Goal: Task Accomplishment & Management: Use online tool/utility

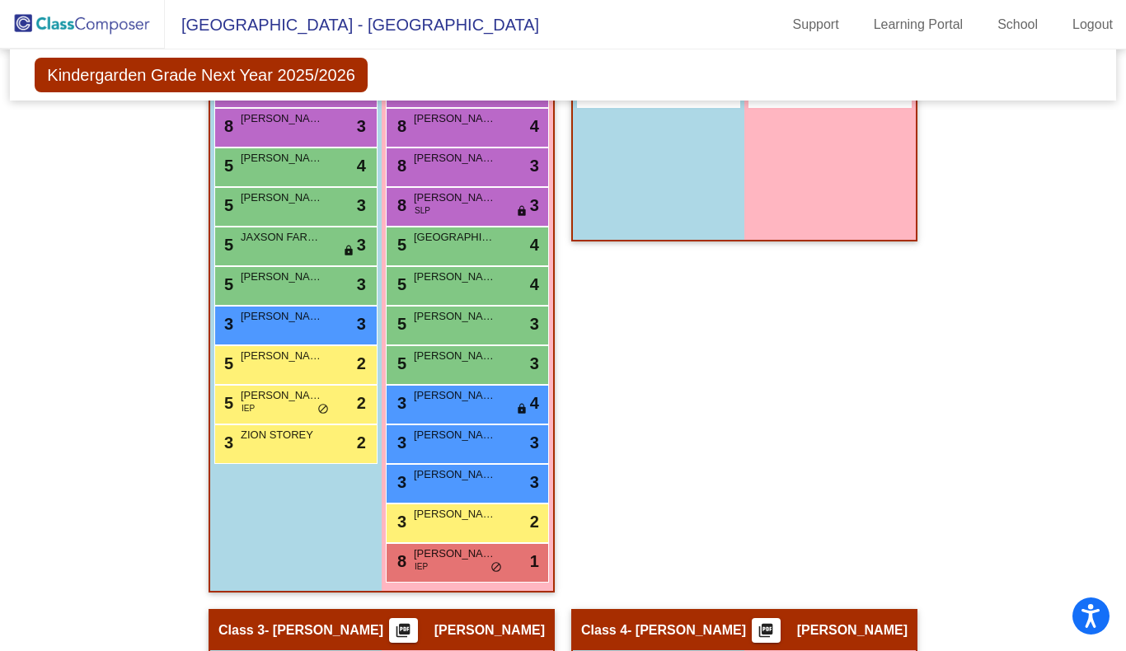
scroll to position [427, 0]
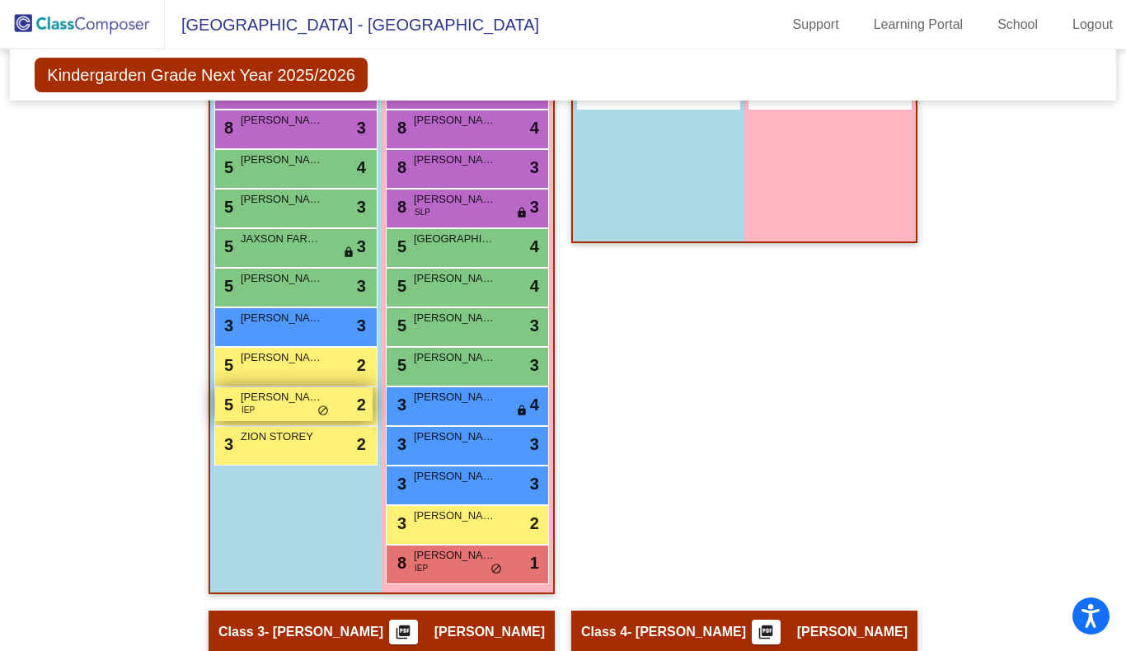
click at [282, 405] on span "CAYDE GOREY" at bounding box center [282, 397] width 82 height 16
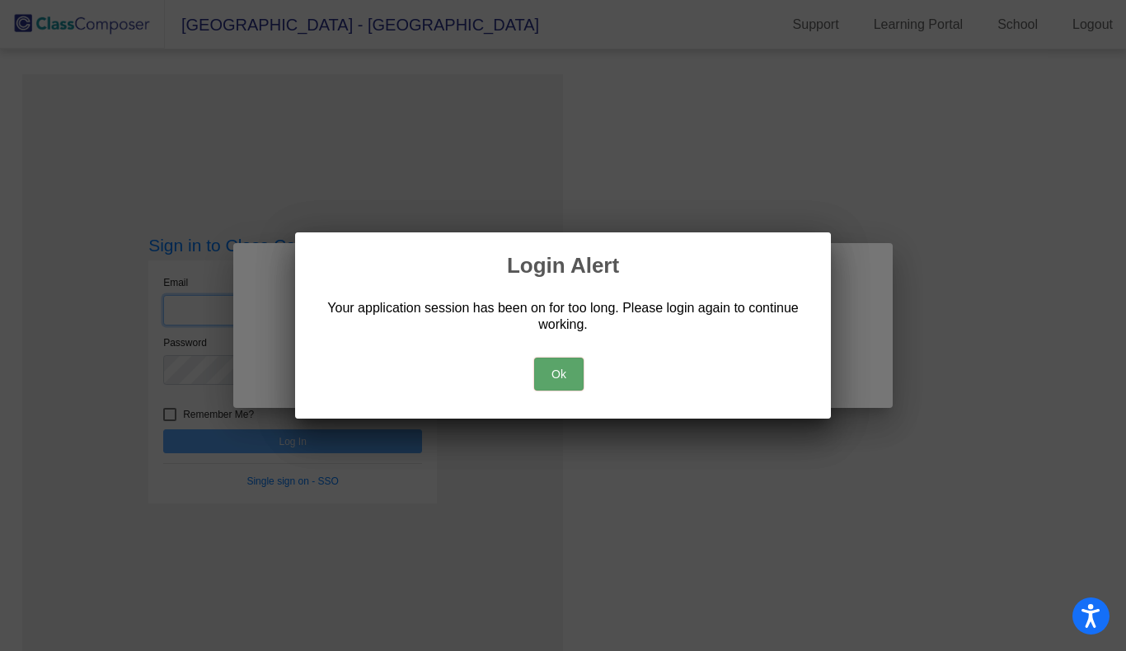
type input "elizabeth_armstrong@lkstevens.wednet.edu"
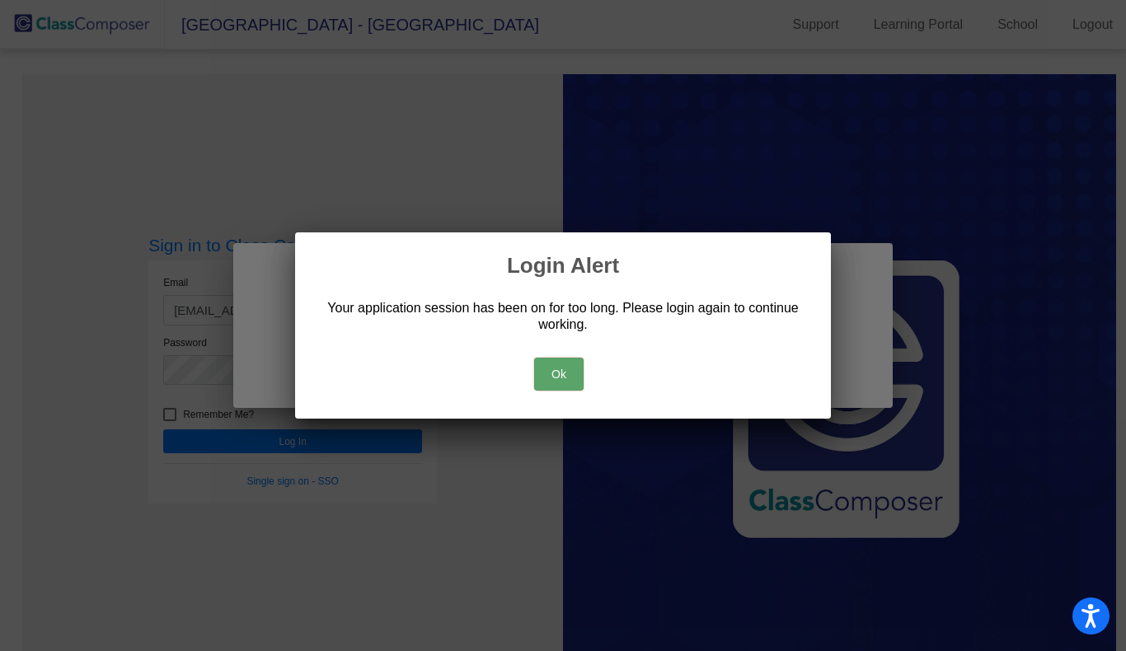
click at [571, 374] on button "Ok" at bounding box center [558, 374] width 49 height 33
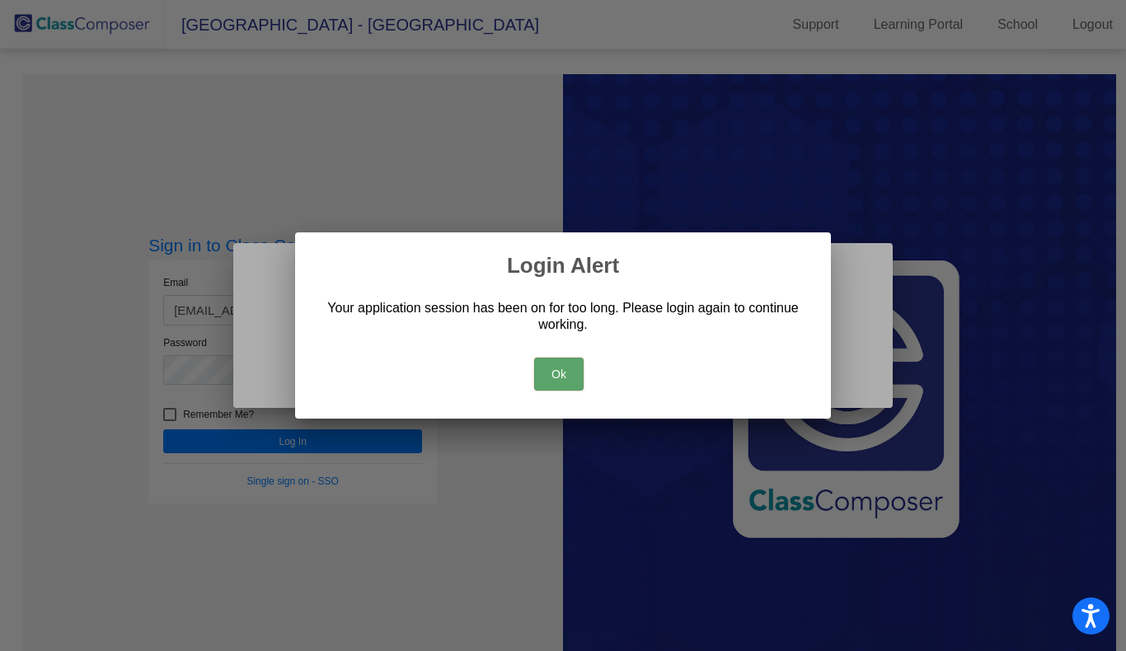
click at [558, 370] on button "Ok" at bounding box center [558, 374] width 49 height 33
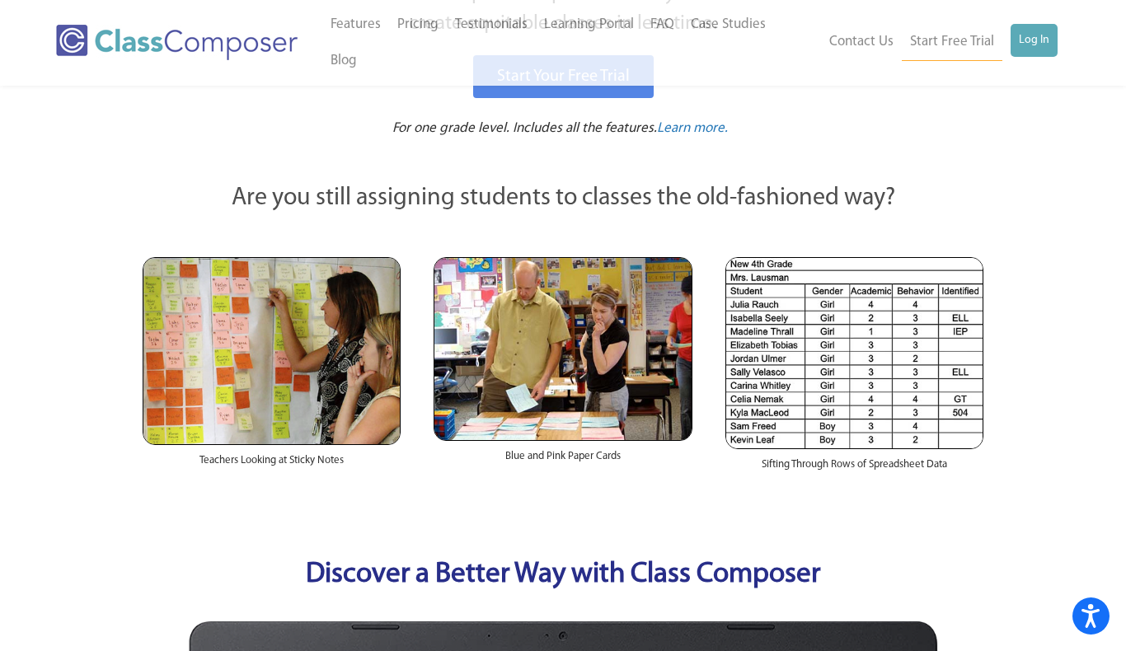
scroll to position [274, 0]
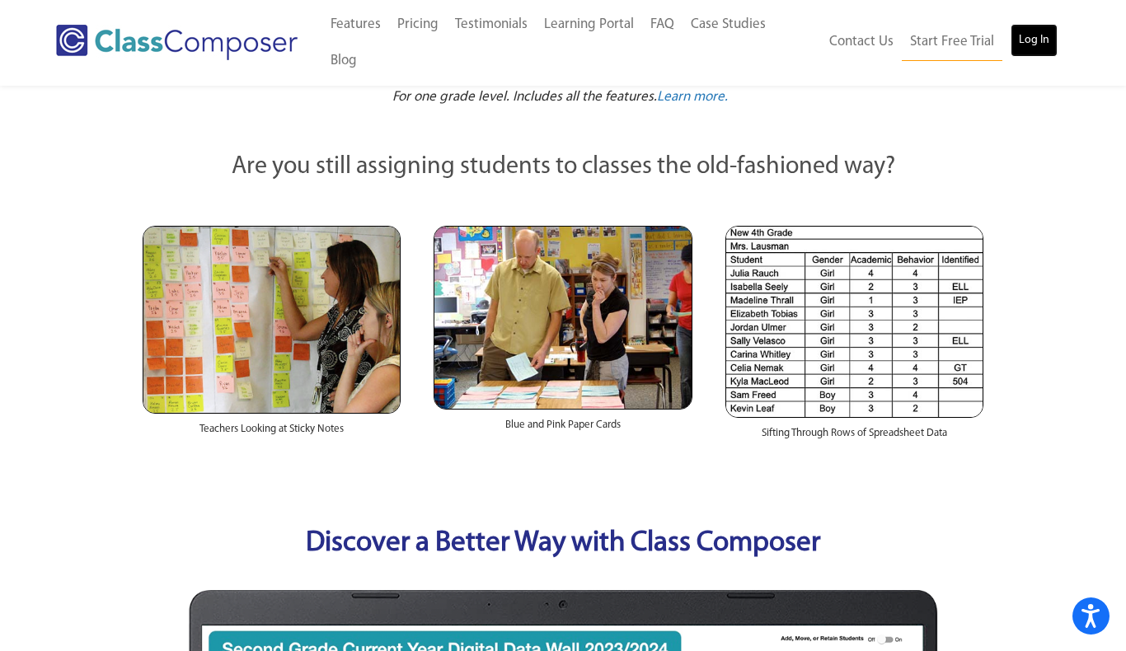
click at [1019, 24] on link "Log In" at bounding box center [1034, 40] width 47 height 33
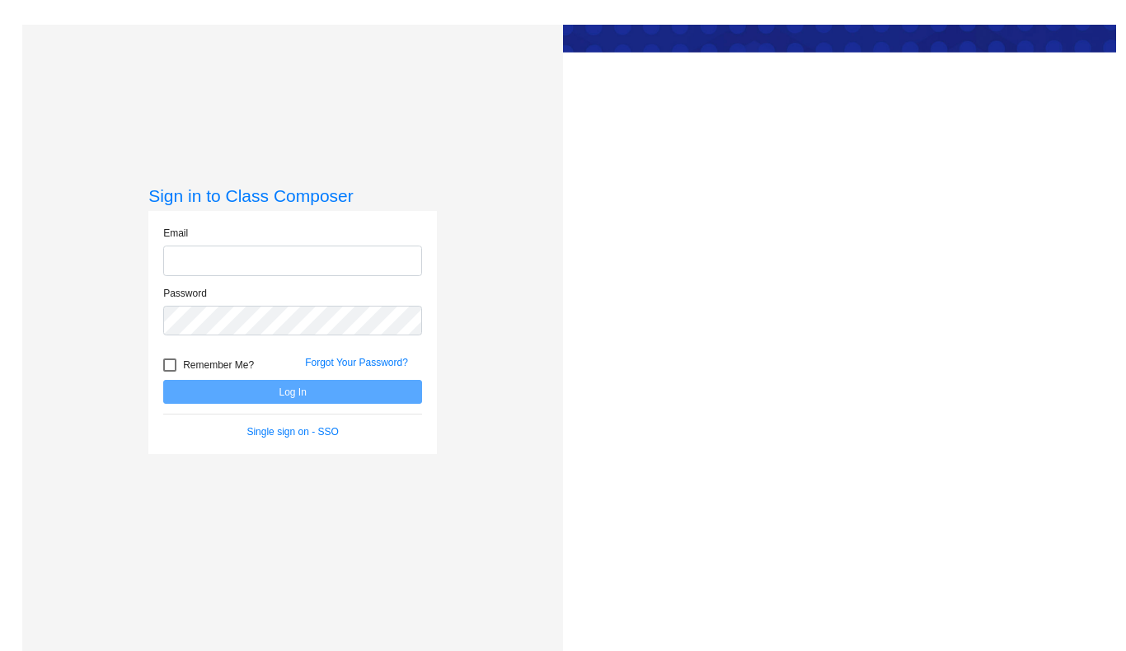
type input "[EMAIL_ADDRESS][DOMAIN_NAME]"
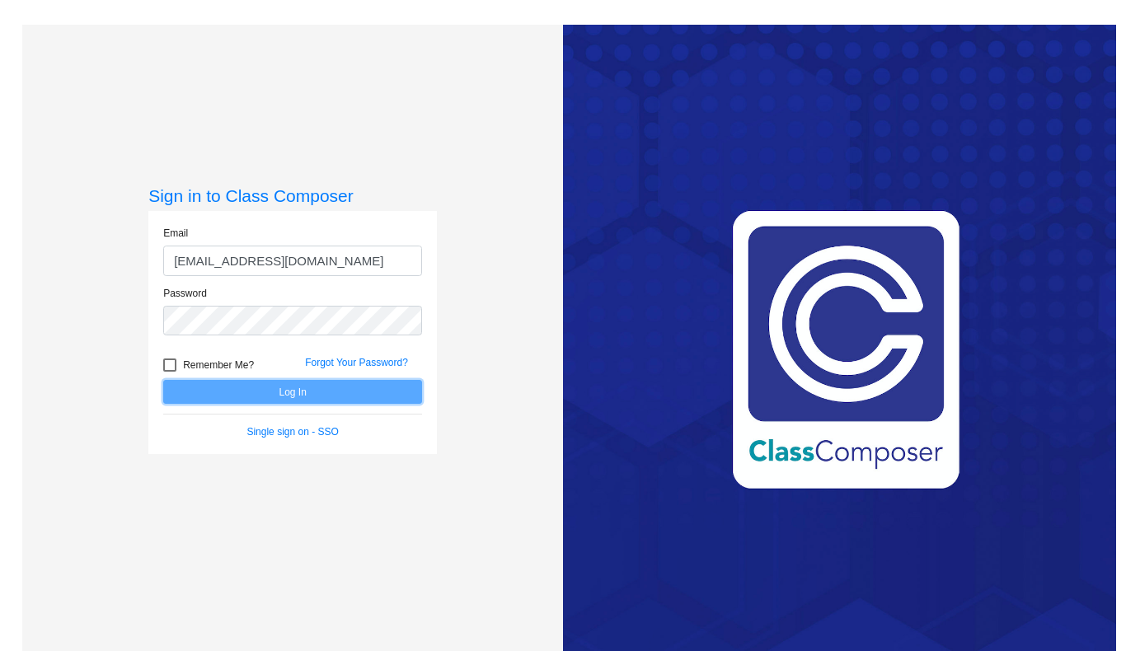
click at [249, 385] on button "Log In" at bounding box center [292, 392] width 259 height 24
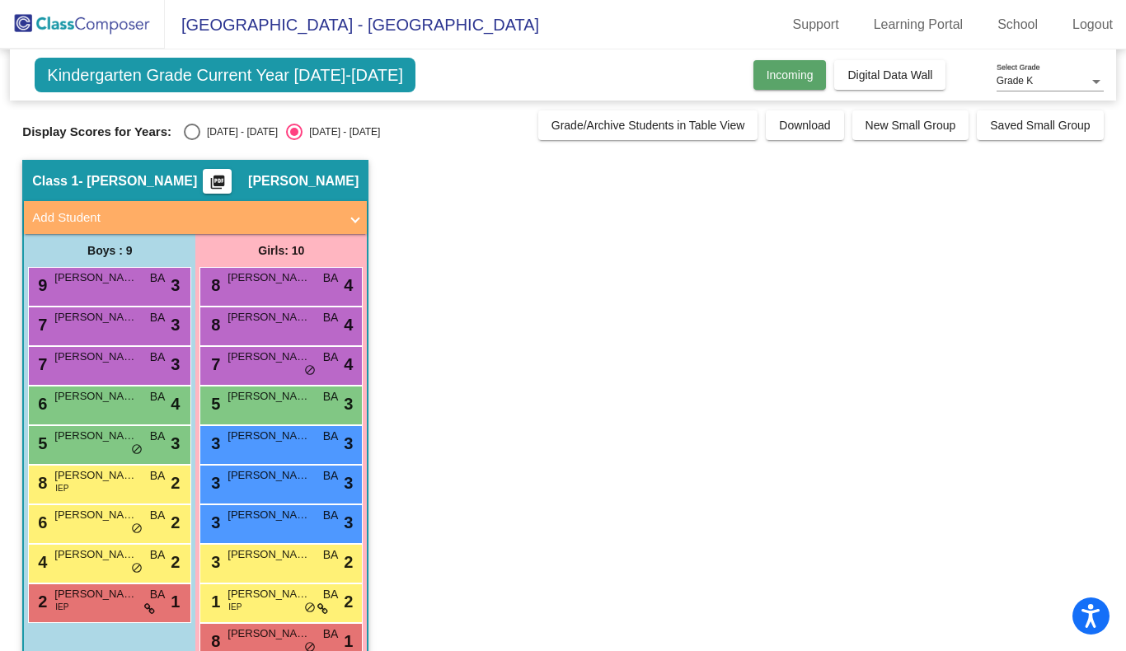
click at [791, 80] on span "Incoming" at bounding box center [790, 74] width 47 height 13
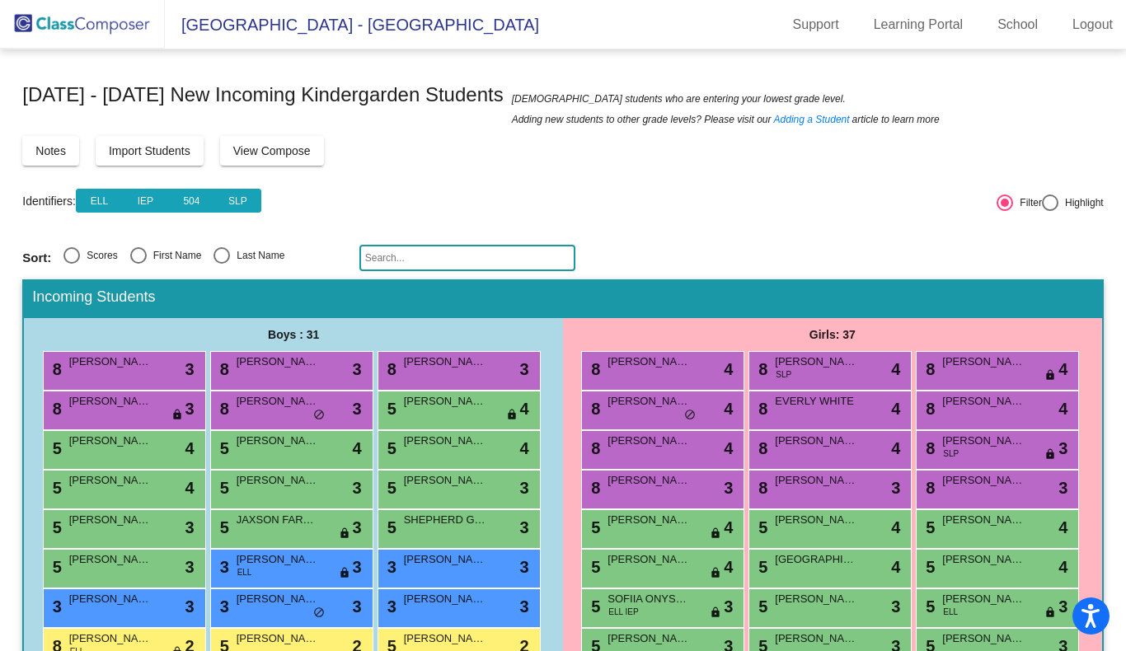
click at [285, 158] on button "View Compose" at bounding box center [272, 151] width 104 height 30
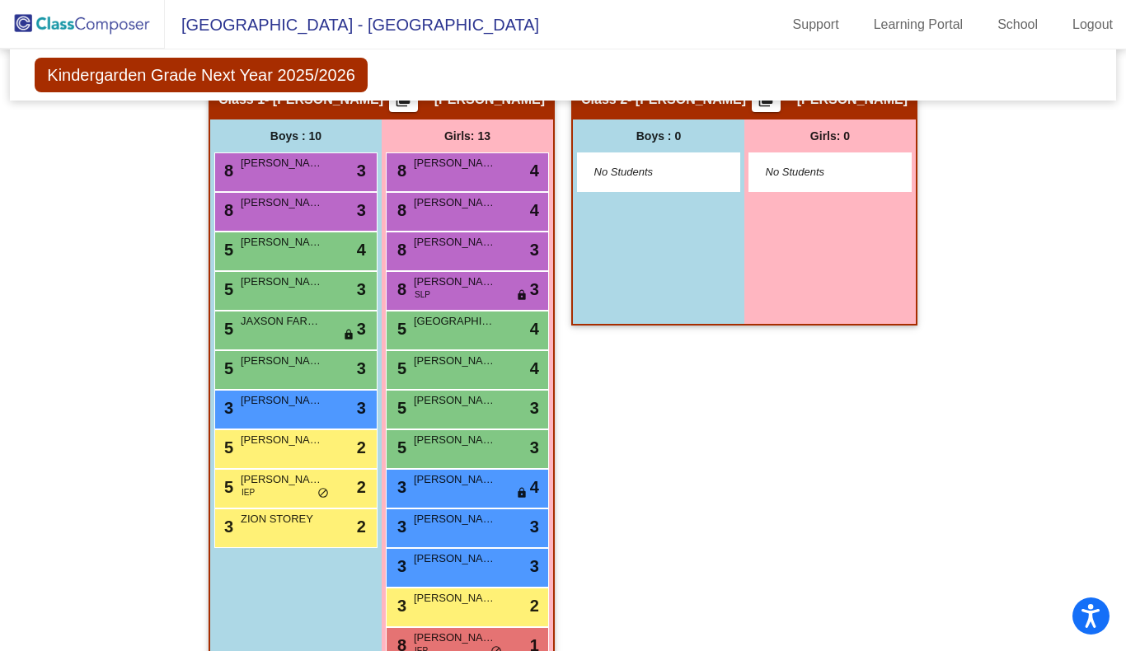
scroll to position [345, 0]
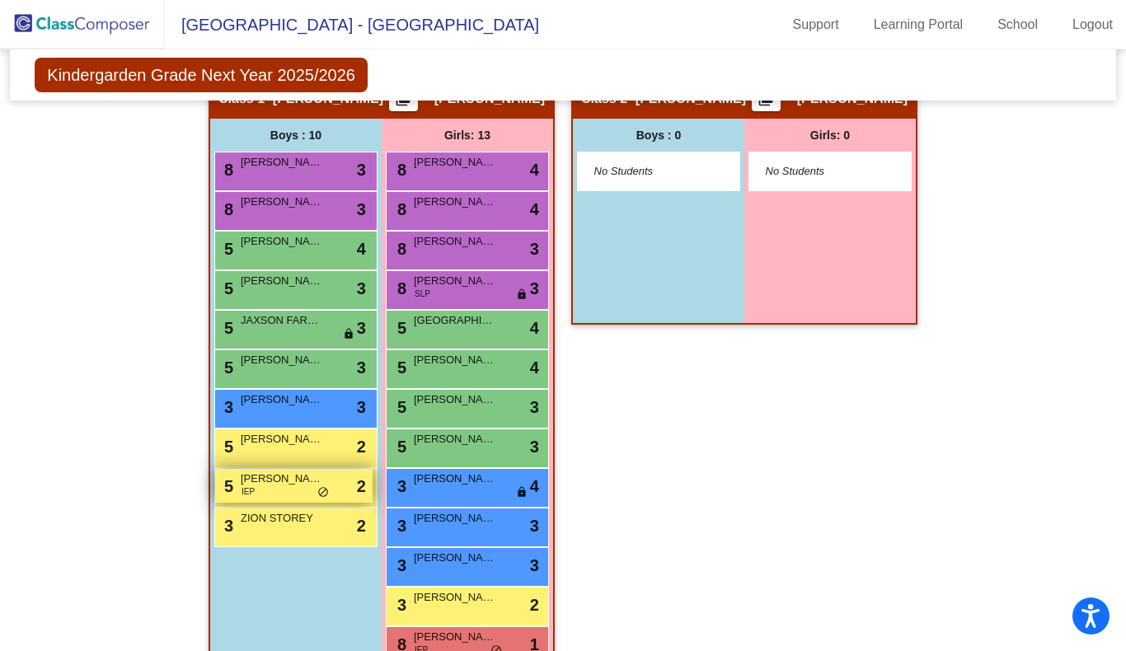
click at [259, 478] on span "CAYDE GOREY" at bounding box center [282, 479] width 82 height 16
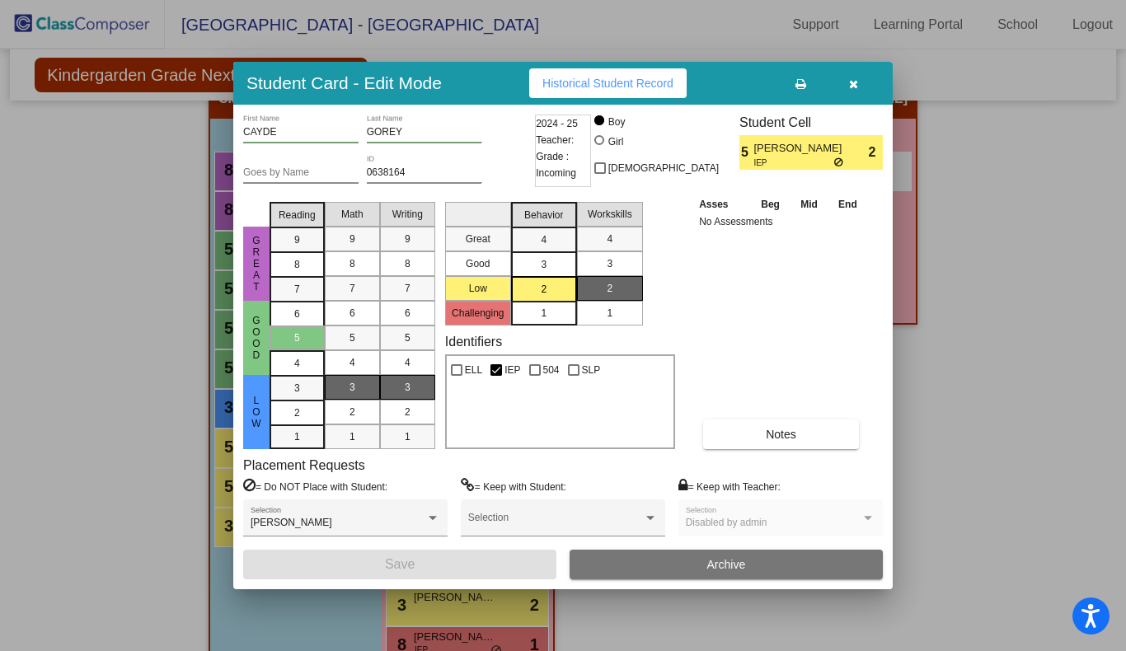
click at [855, 82] on icon "button" at bounding box center [853, 84] width 9 height 12
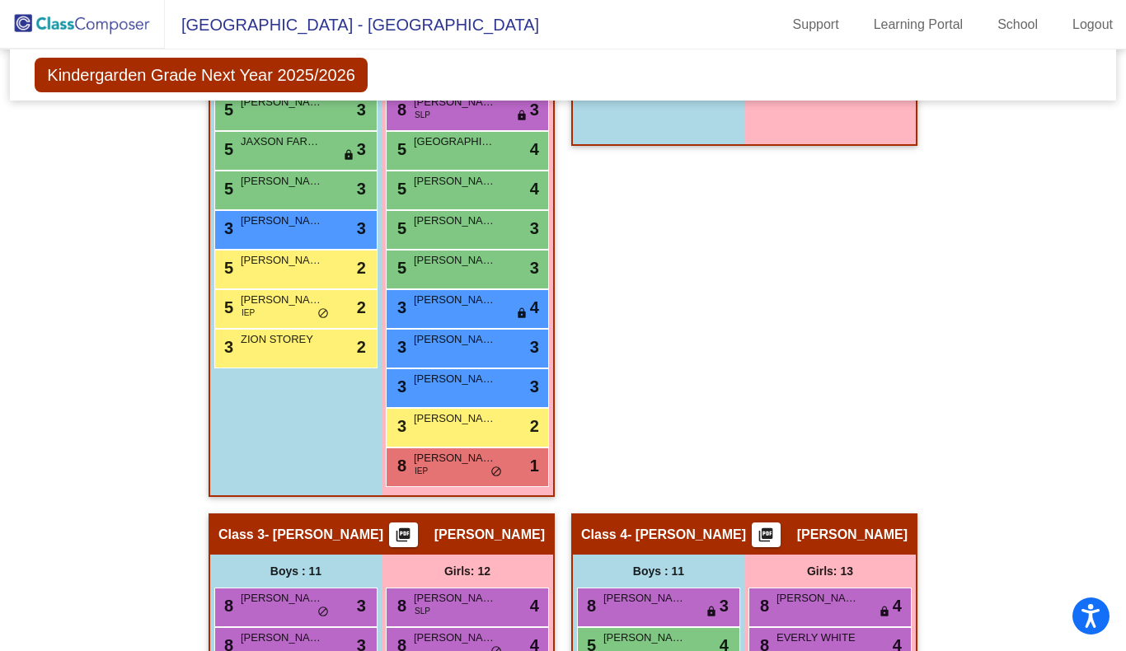
scroll to position [523, 0]
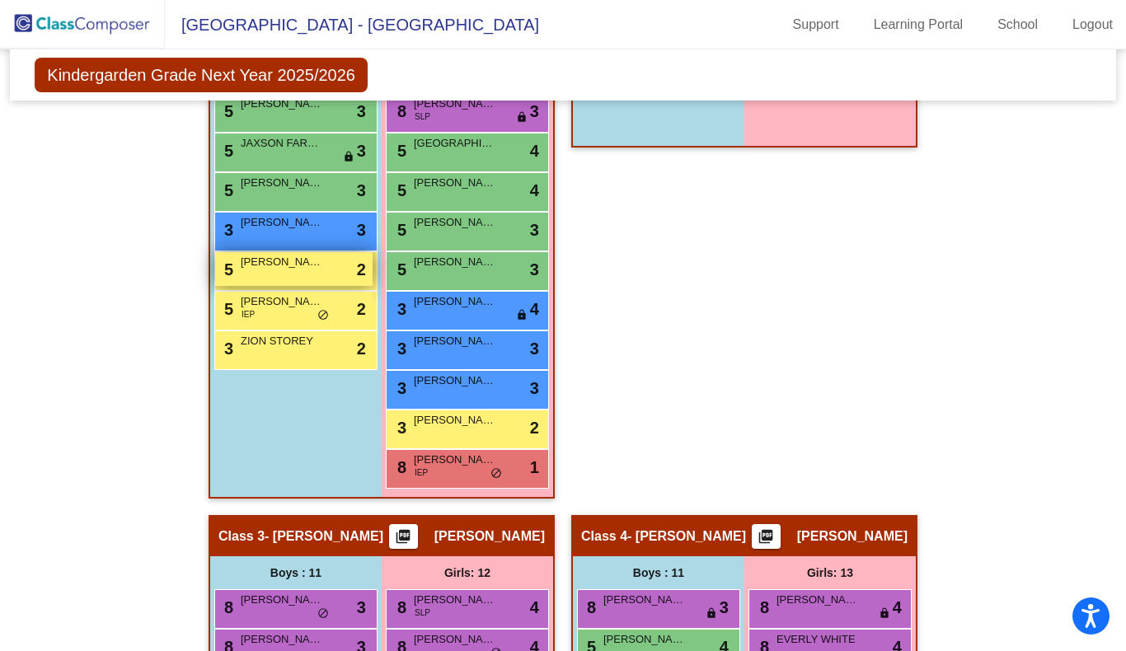
click at [271, 276] on div "5 BODHI WHEATLEY lock do_not_disturb_alt 2" at bounding box center [293, 269] width 157 height 34
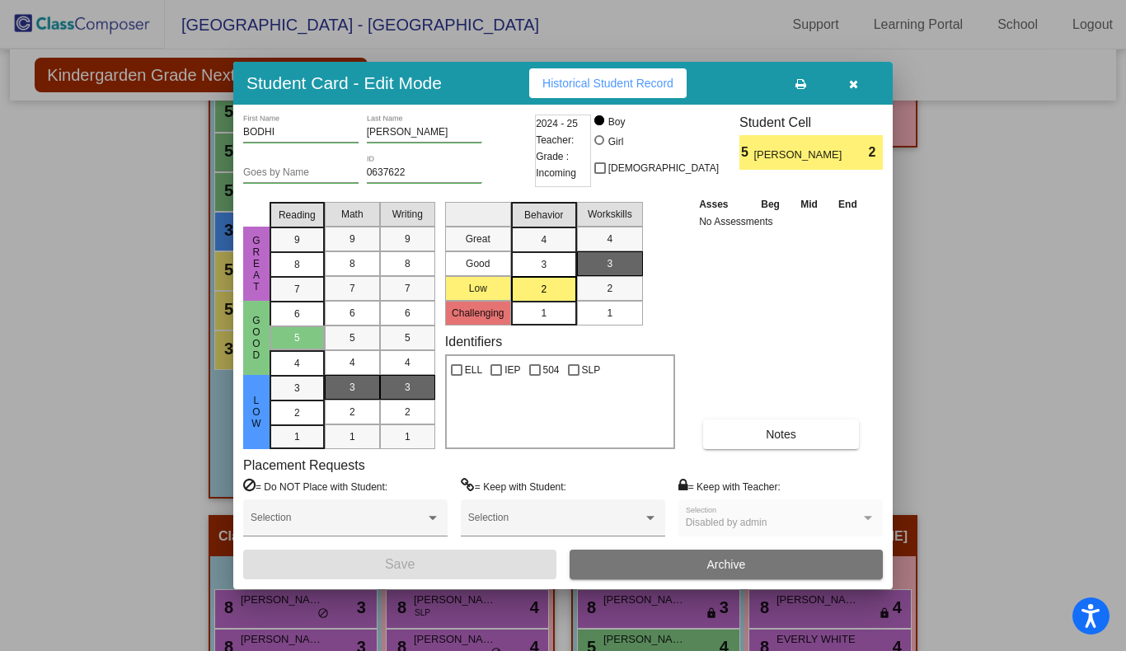
click at [854, 80] on icon "button" at bounding box center [853, 84] width 9 height 12
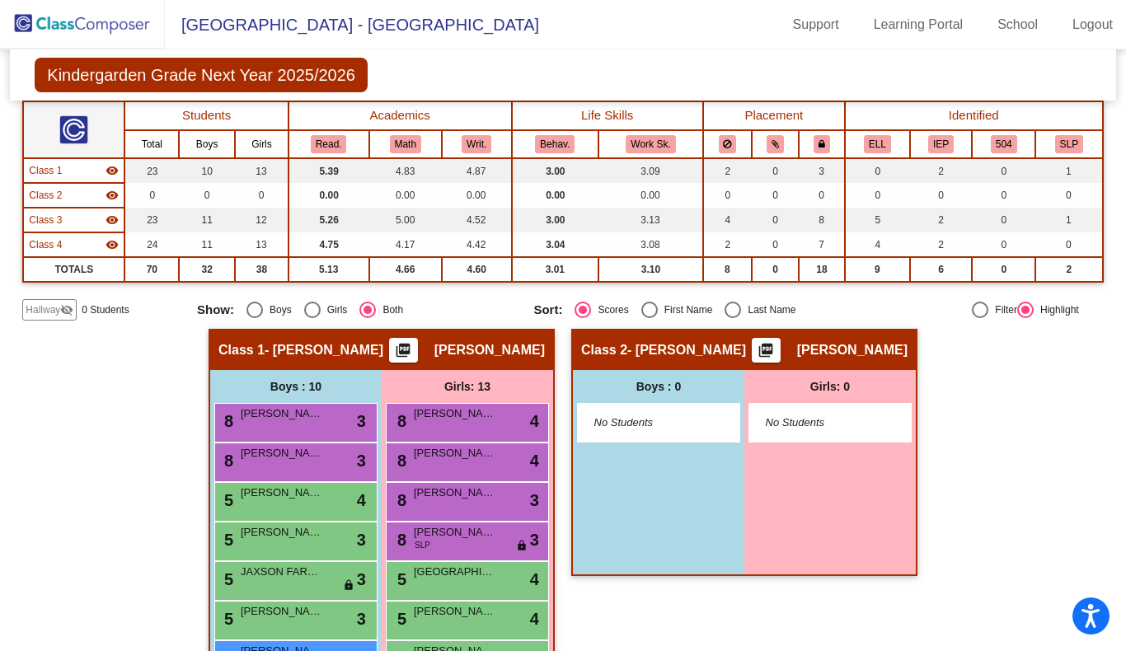
scroll to position [0, 0]
